Goal: Transaction & Acquisition: Subscribe to service/newsletter

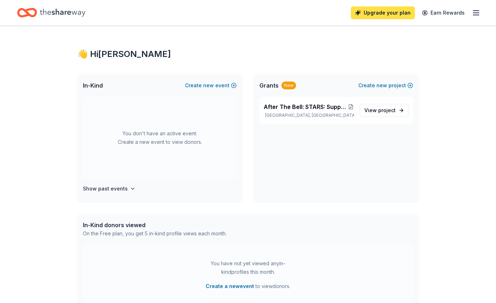
click at [391, 12] on link "Upgrade your plan" at bounding box center [383, 12] width 64 height 13
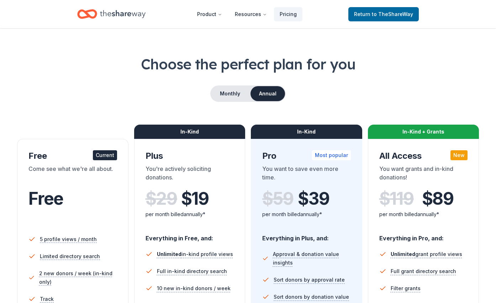
scroll to position [16, 0]
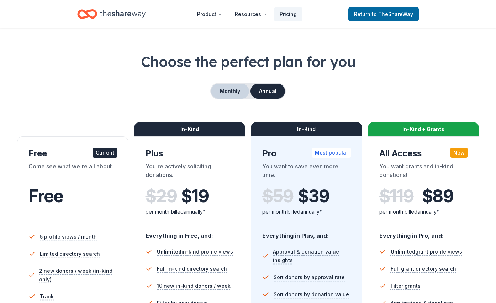
click at [234, 92] on button "Monthly" at bounding box center [230, 91] width 38 height 15
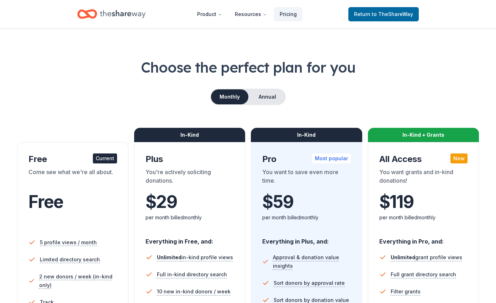
scroll to position [0, 0]
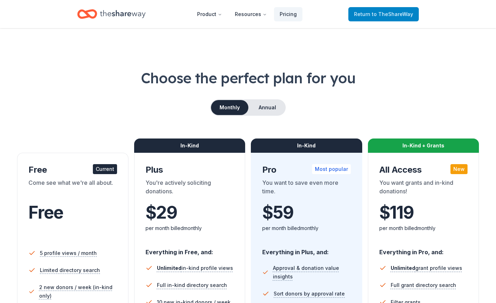
click at [365, 17] on span "Return to TheShareWay" at bounding box center [383, 14] width 59 height 9
click at [365, 13] on span "Return to TheShareWay" at bounding box center [383, 14] width 59 height 9
click at [116, 16] on icon "Home" at bounding box center [123, 14] width 46 height 15
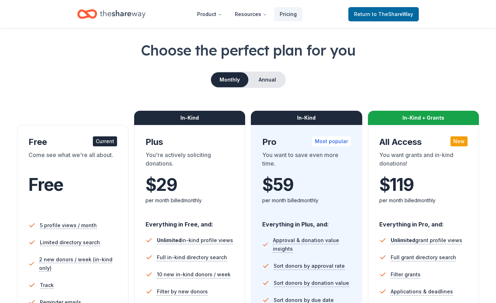
scroll to position [45, 0]
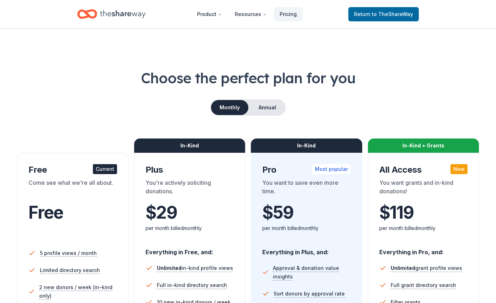
click at [94, 17] on icon "Home" at bounding box center [90, 13] width 11 height 7
click at [368, 15] on span "Return to TheShareWay" at bounding box center [383, 14] width 59 height 9
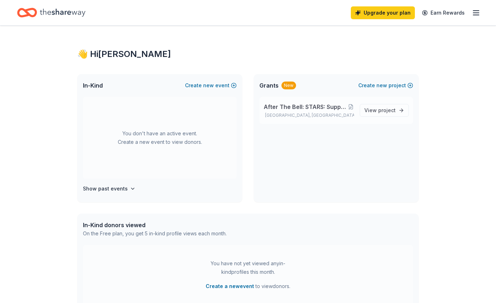
click at [328, 115] on p "Houston, TX" at bounding box center [309, 115] width 90 height 6
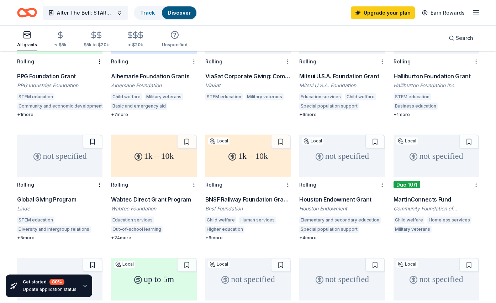
scroll to position [239, 0]
click at [169, 167] on div "1k – 10k" at bounding box center [153, 156] width 85 height 43
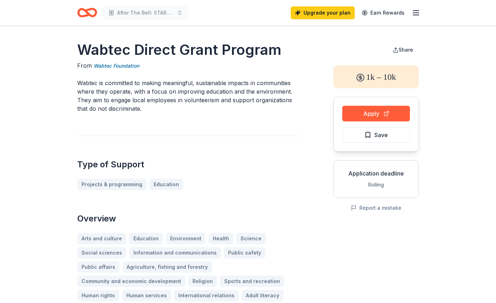
scroll to position [9, 0]
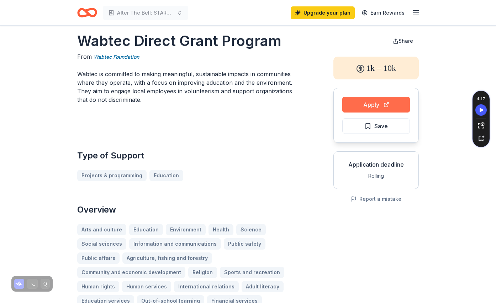
click at [396, 110] on button "Apply" at bounding box center [376, 105] width 68 height 16
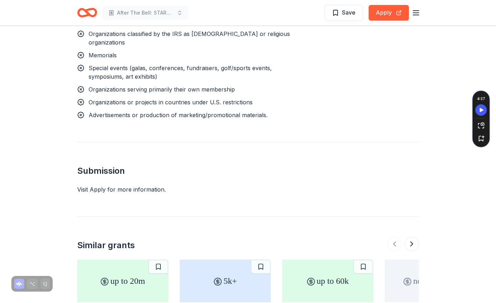
scroll to position [918, 0]
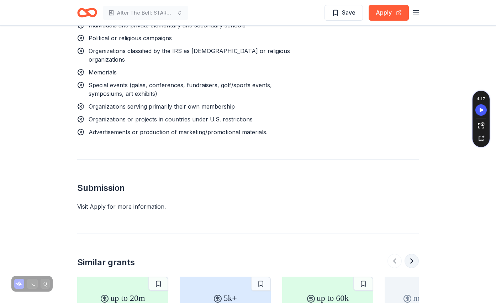
click at [413, 254] on button at bounding box center [412, 261] width 14 height 14
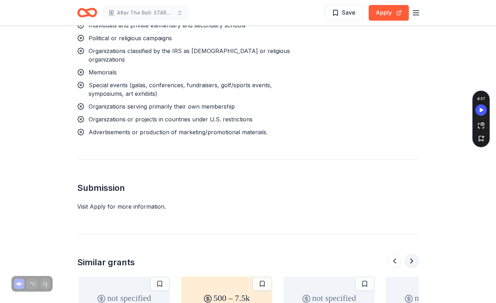
scroll to position [0, 307]
click at [393, 254] on button at bounding box center [394, 261] width 14 height 14
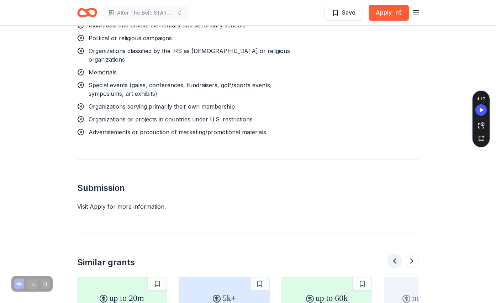
scroll to position [0, 0]
click at [393, 254] on div at bounding box center [402, 261] width 31 height 14
click at [406, 254] on button at bounding box center [412, 261] width 14 height 14
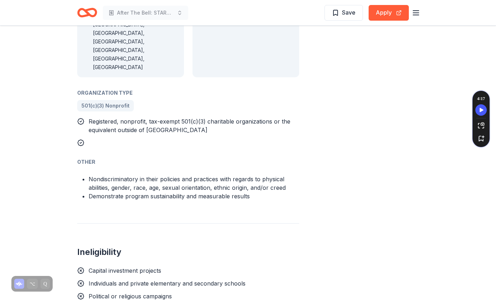
scroll to position [935, 0]
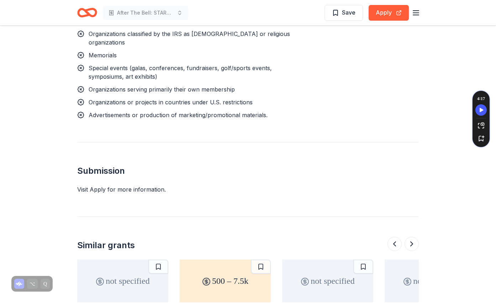
click at [226, 259] on div "500 – 7.5k" at bounding box center [225, 280] width 91 height 43
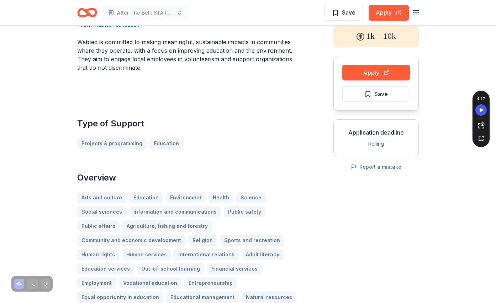
scroll to position [0, 0]
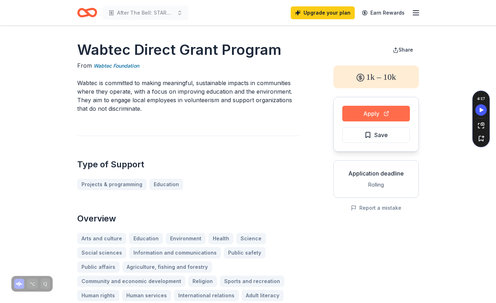
click at [381, 113] on button "Apply" at bounding box center [376, 114] width 68 height 16
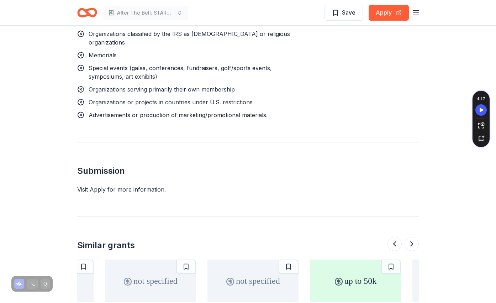
scroll to position [0, 672]
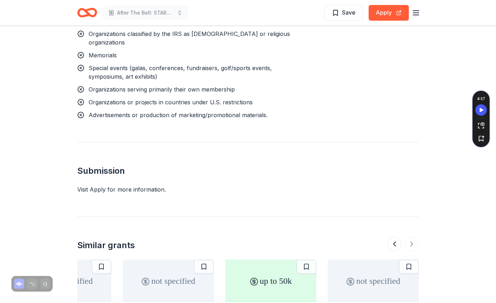
click at [276, 259] on div "up to 50k" at bounding box center [270, 280] width 91 height 43
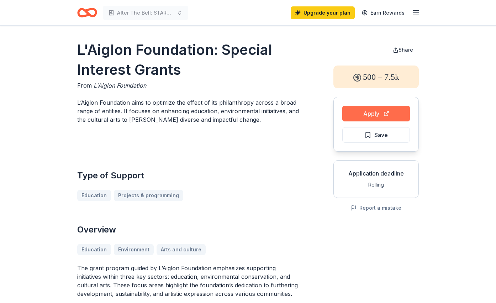
click at [375, 115] on button "Apply" at bounding box center [376, 114] width 68 height 16
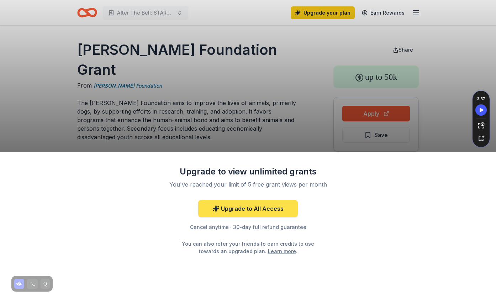
click at [245, 211] on link "Upgrade to All Access" at bounding box center [248, 208] width 100 height 17
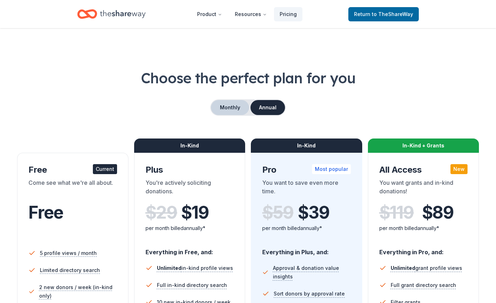
click at [237, 109] on button "Monthly" at bounding box center [230, 107] width 38 height 15
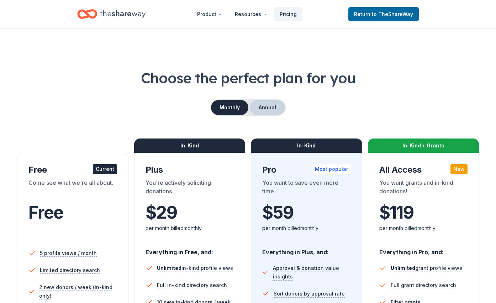
click at [267, 114] on button "Annual" at bounding box center [267, 107] width 35 height 15
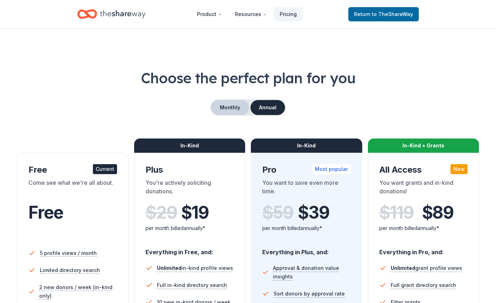
click at [244, 106] on button "Monthly" at bounding box center [230, 107] width 38 height 15
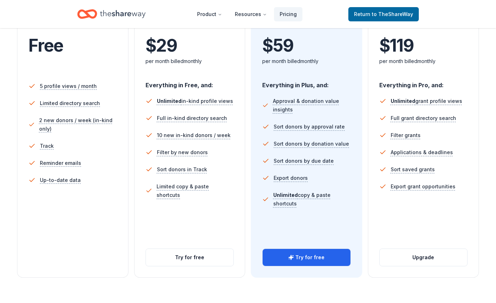
scroll to position [167, 0]
